Goal: Navigation & Orientation: Find specific page/section

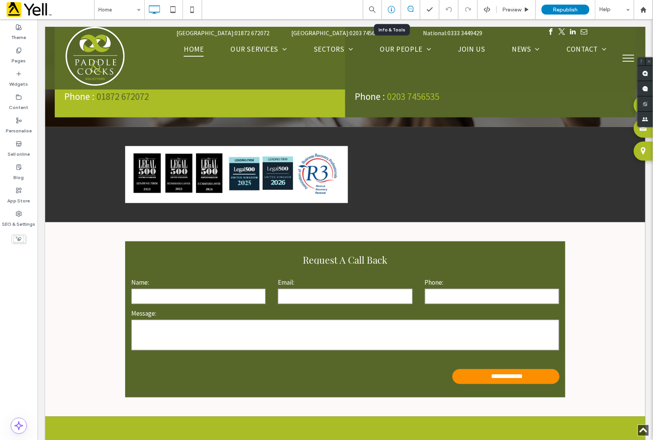
click at [392, 10] on icon at bounding box center [392, 10] width 8 height 8
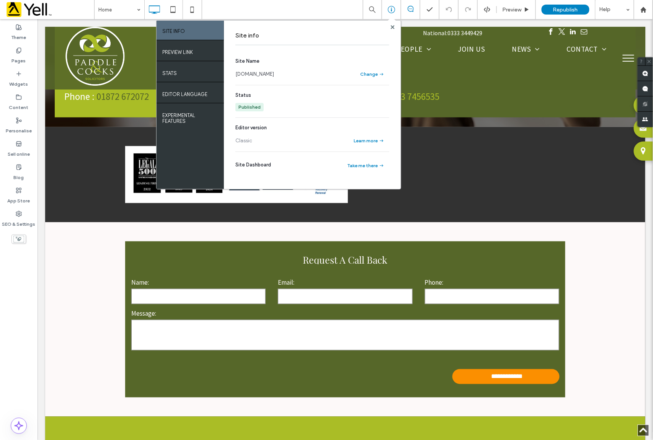
click at [274, 74] on link "www.paddleandcocks.co.uk" at bounding box center [255, 74] width 39 height 8
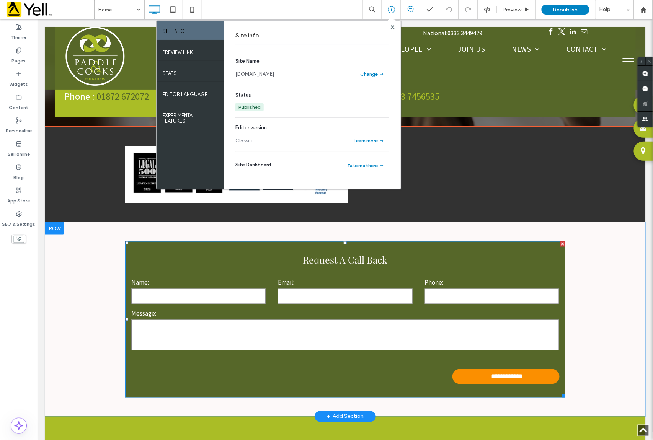
scroll to position [2025, 0]
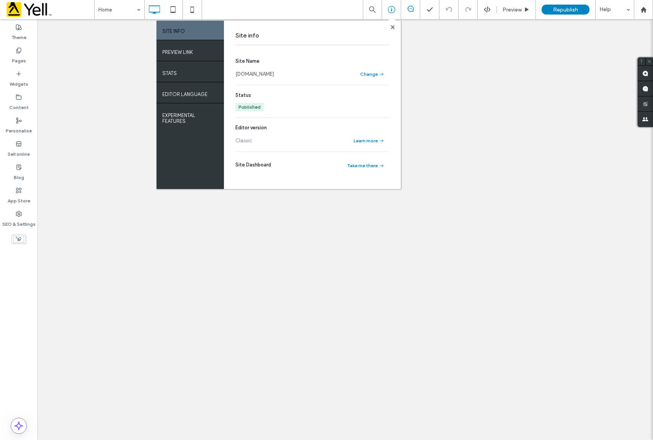
click at [264, 77] on link "www.paddleandcocks.co.uk" at bounding box center [255, 74] width 39 height 8
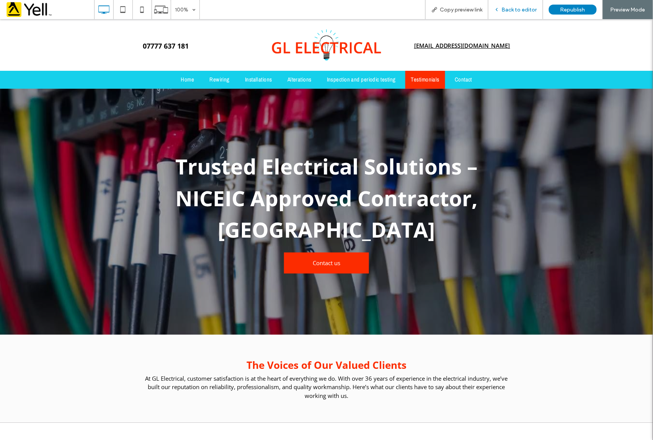
click at [511, 8] on span "Back to editor" at bounding box center [519, 10] width 35 height 7
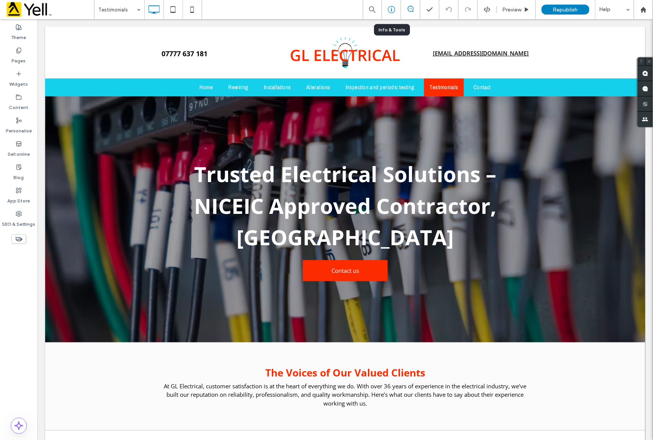
click at [394, 8] on icon at bounding box center [392, 10] width 8 height 8
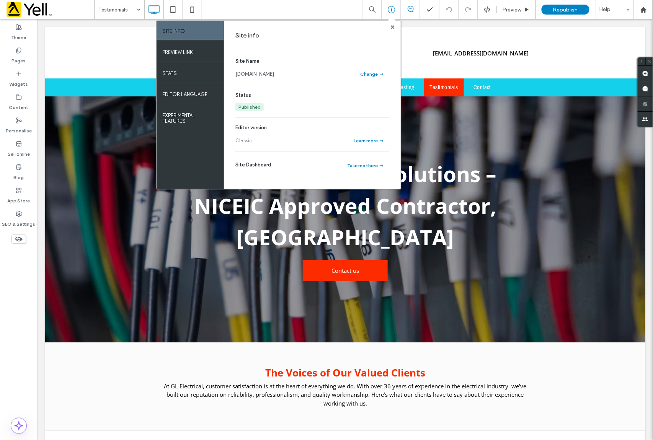
click at [267, 74] on link "www.glelectricalnorwich.co.uk" at bounding box center [255, 74] width 39 height 8
